Goal: Transaction & Acquisition: Subscribe to service/newsletter

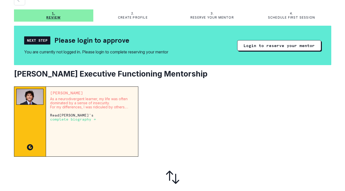
scroll to position [31, 0]
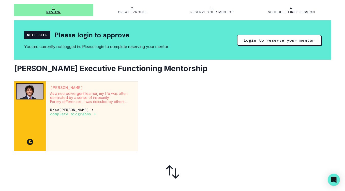
click at [89, 115] on p "complete biography →" at bounding box center [73, 114] width 46 height 4
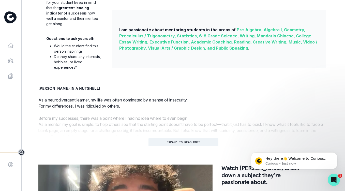
scroll to position [176, 0]
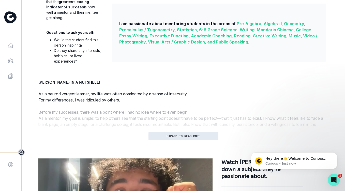
click at [173, 136] on p "EXPAND TO READ MORE" at bounding box center [183, 136] width 34 height 4
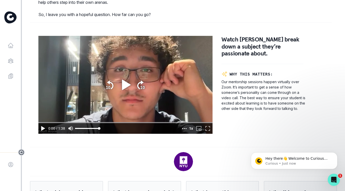
scroll to position [451, 0]
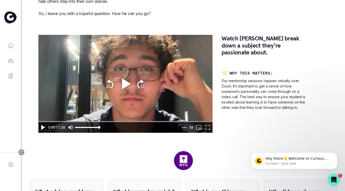
click at [127, 89] on icon "play" at bounding box center [126, 83] width 9 height 10
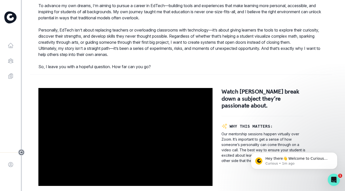
scroll to position [436, 0]
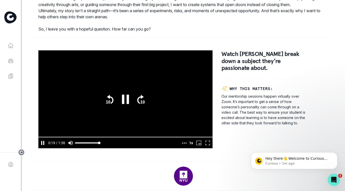
click at [127, 104] on icon "pause" at bounding box center [125, 98] width 7 height 9
type input "19.89667"
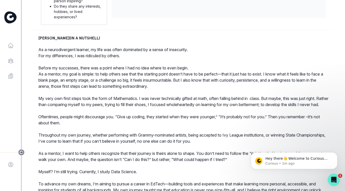
scroll to position [0, 0]
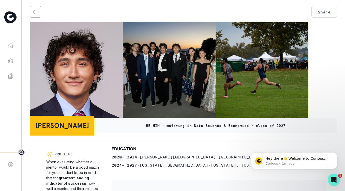
click at [36, 8] on button "back" at bounding box center [35, 11] width 10 height 11
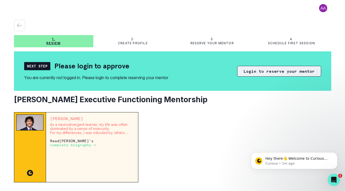
click at [272, 70] on button "Login to reserve your mentor" at bounding box center [279, 71] width 84 height 11
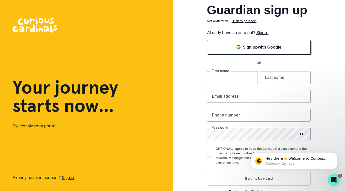
click at [235, 79] on input "text" at bounding box center [232, 77] width 51 height 13
type input "[PERSON_NAME]"
type input "Wollack"
type input "[PERSON_NAME][EMAIL_ADDRESS][DOMAIN_NAME]"
type input "3108908767"
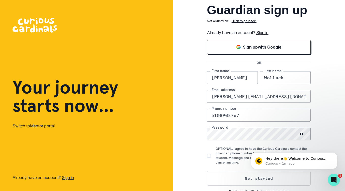
click at [259, 115] on input "3108908767" at bounding box center [259, 115] width 104 height 13
click at [266, 31] on link "Sign in" at bounding box center [262, 32] width 12 height 5
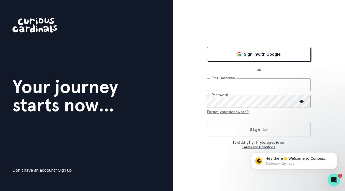
click at [245, 82] on input "email" at bounding box center [259, 84] width 104 height 13
type input "[PERSON_NAME][EMAIL_ADDRESS][DOMAIN_NAME]"
click at [256, 133] on button "Sign in" at bounding box center [259, 129] width 104 height 15
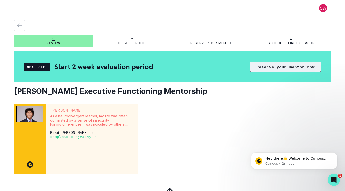
click at [266, 67] on button "Reserve your mentor now" at bounding box center [285, 66] width 71 height 11
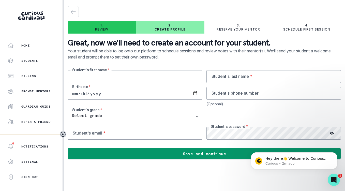
click at [185, 80] on input "text" at bounding box center [135, 76] width 135 height 13
click at [119, 79] on input "Spen" at bounding box center [135, 76] width 135 height 13
type input "[PERSON_NAME]"
click at [225, 71] on input "text" at bounding box center [273, 76] width 135 height 13
type input "Wollack"
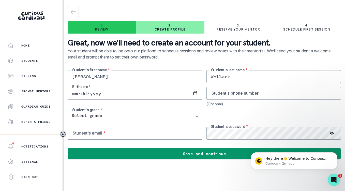
click at [119, 93] on input "date" at bounding box center [135, 93] width 135 height 13
type input "[DATE]"
click at [228, 97] on input "tel" at bounding box center [273, 93] width 135 height 13
type input "[PHONE_NUMBER]"
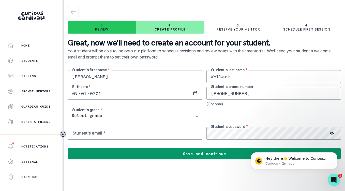
click at [274, 110] on div at bounding box center [273, 116] width 135 height 13
click at [135, 135] on input "email" at bounding box center [135, 133] width 135 height 13
type input "[EMAIL_ADDRESS][DOMAIN_NAME]"
click at [331, 134] on icon at bounding box center [331, 133] width 4 height 3
click at [309, 120] on div at bounding box center [273, 116] width 135 height 13
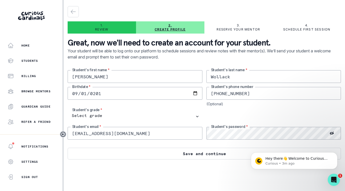
click at [227, 154] on button "Save and continue" at bounding box center [204, 154] width 273 height 12
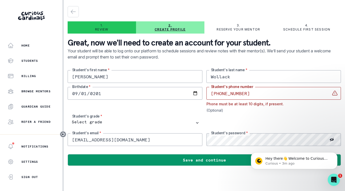
click at [223, 93] on input "[PHONE_NUMBER]" at bounding box center [273, 93] width 135 height 13
click at [230, 94] on input "424581-9701" at bounding box center [273, 93] width 135 height 13
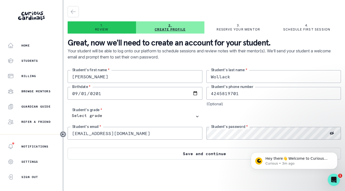
type input "4245819701"
click at [224, 152] on button "Save and continue" at bounding box center [204, 154] width 273 height 12
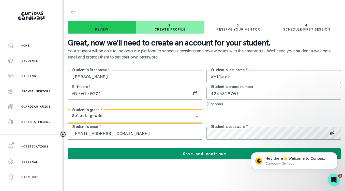
click at [150, 116] on select "Select grade 1st Grade 2nd Grade 3rd Grade 4th Grade 5th Grade 6th Grade 7th Gr…" at bounding box center [135, 116] width 135 height 13
select select "8th Grade"
click at [68, 110] on select "Select grade 1st Grade 2nd Grade 3rd Grade 4th Grade 5th Grade 6th Grade 7th Gr…" at bounding box center [135, 116] width 135 height 13
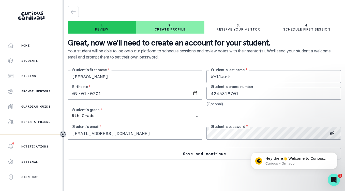
click at [187, 151] on button "Save and continue" at bounding box center [204, 154] width 273 height 12
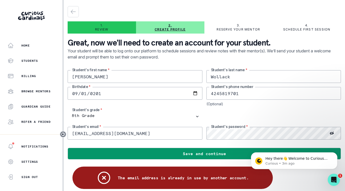
click at [135, 137] on input "[EMAIL_ADDRESS][DOMAIN_NAME]" at bounding box center [135, 133] width 135 height 13
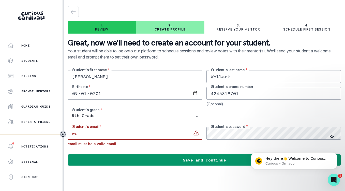
type input "[EMAIL_ADDRESS][DOMAIN_NAME]"
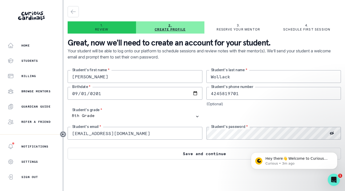
click at [169, 154] on button "Save and continue" at bounding box center [204, 154] width 273 height 12
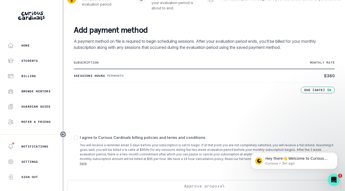
scroll to position [73, 0]
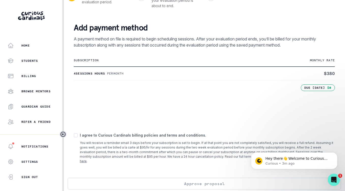
click at [247, 61] on p "subscription" at bounding box center [161, 60] width 174 height 4
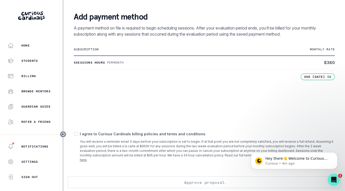
scroll to position [82, 0]
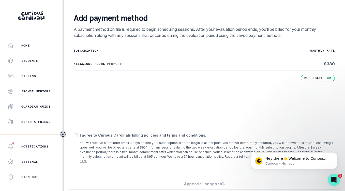
click at [165, 135] on p "I agree to Curious Cardinals billing policies and terms and conditions." at bounding box center [207, 134] width 255 height 5
click at [76, 135] on span at bounding box center [76, 135] width 4 height 4
click at [74, 135] on input "checkbox" at bounding box center [73, 135] width 0 height 0
checkbox input "true"
click at [152, 178] on button "Approve proposal" at bounding box center [204, 184] width 273 height 12
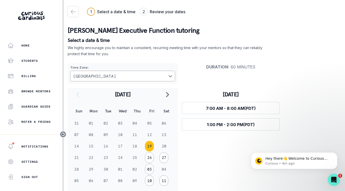
scroll to position [12, 0]
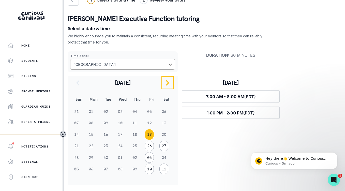
click at [168, 85] on icon "navigate to next month" at bounding box center [167, 83] width 6 height 6
click at [80, 83] on icon "navigate to previous month" at bounding box center [78, 83] width 6 height 6
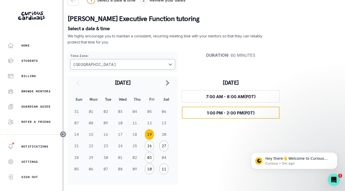
click at [212, 112] on span "1:00 PM - 2:00 PM (PDT)" at bounding box center [231, 112] width 48 height 5
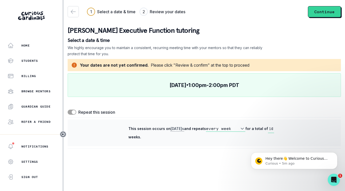
scroll to position [0, 0]
click at [72, 115] on div "Your dates are not yet confirmed. Please click "Review & confirm" at the top to…" at bounding box center [204, 103] width 273 height 89
click at [73, 113] on span at bounding box center [74, 112] width 4 height 4
click at [68, 109] on input "checkbox" at bounding box center [67, 109] width 0 height 0
checkbox input "false"
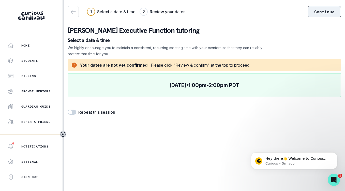
click at [318, 12] on button "Continue" at bounding box center [324, 11] width 33 height 11
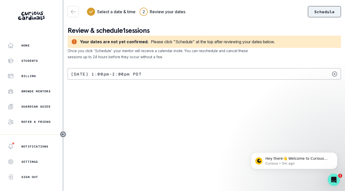
click at [327, 11] on button "Schedule" at bounding box center [324, 11] width 33 height 11
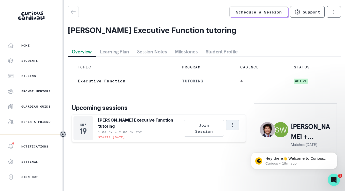
click at [230, 124] on icon "Options" at bounding box center [232, 125] width 6 height 6
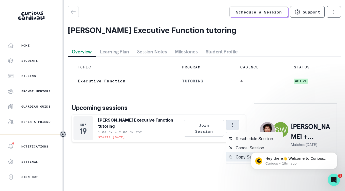
click at [234, 155] on button "Copy Session Link" at bounding box center [254, 156] width 56 height 9
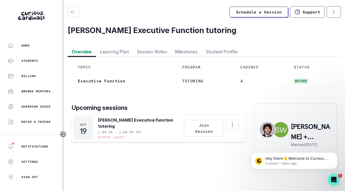
click at [107, 171] on div "Schedule a Session Support Request engagement pause Cancel subscription [PERSON…" at bounding box center [204, 88] width 273 height 176
